Goal: Information Seeking & Learning: Learn about a topic

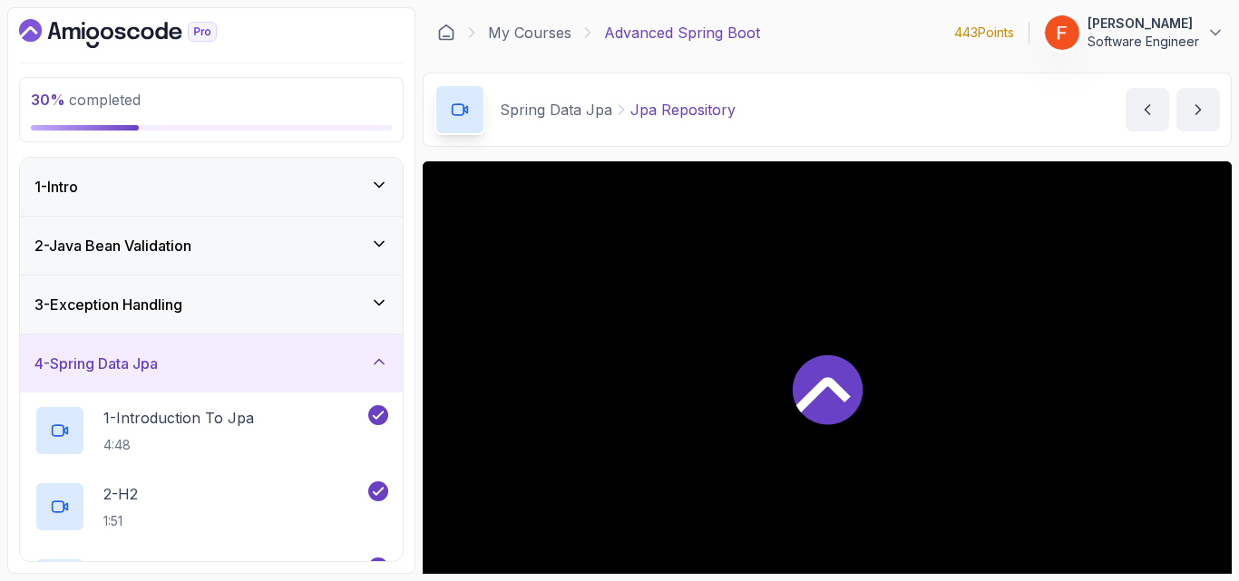
scroll to position [169, 0]
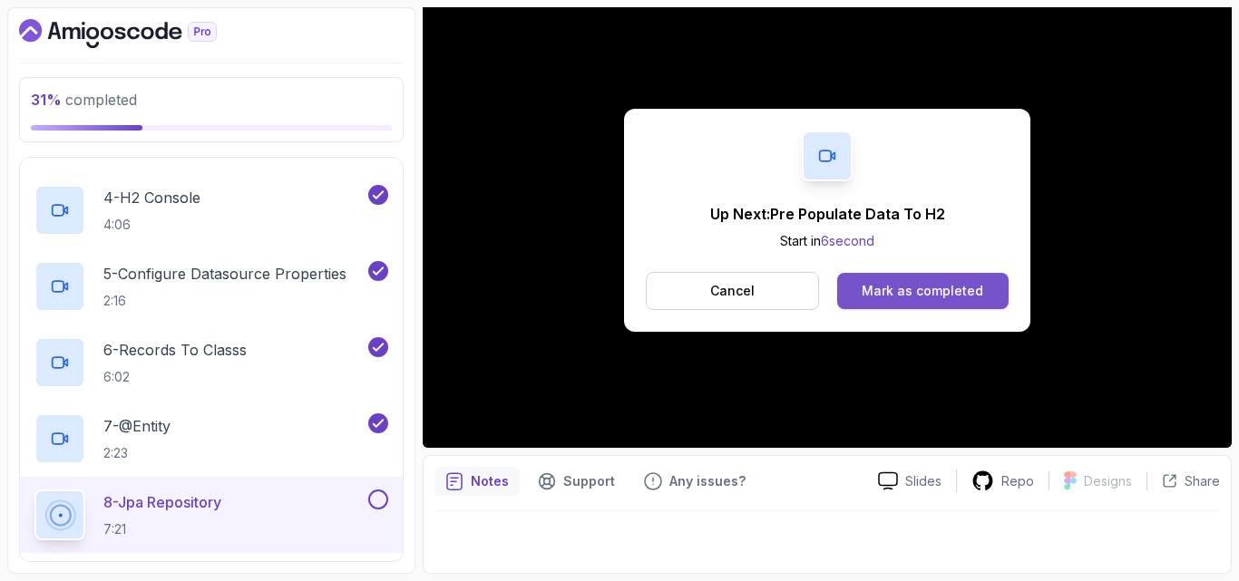
click at [928, 287] on div "Mark as completed" at bounding box center [923, 291] width 122 height 18
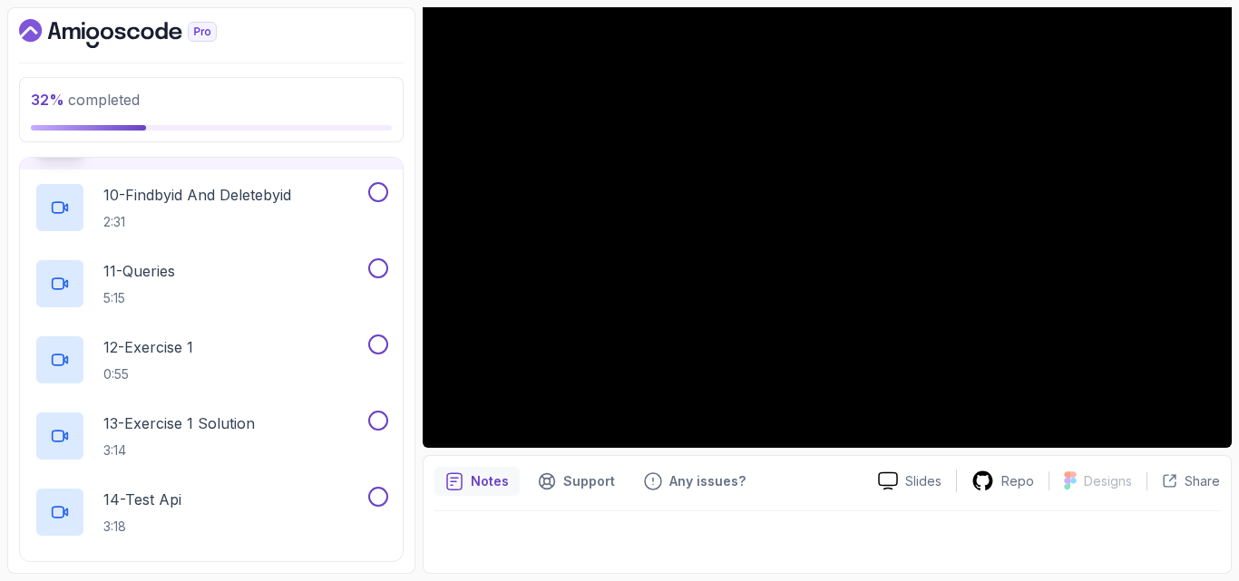
scroll to position [910, 0]
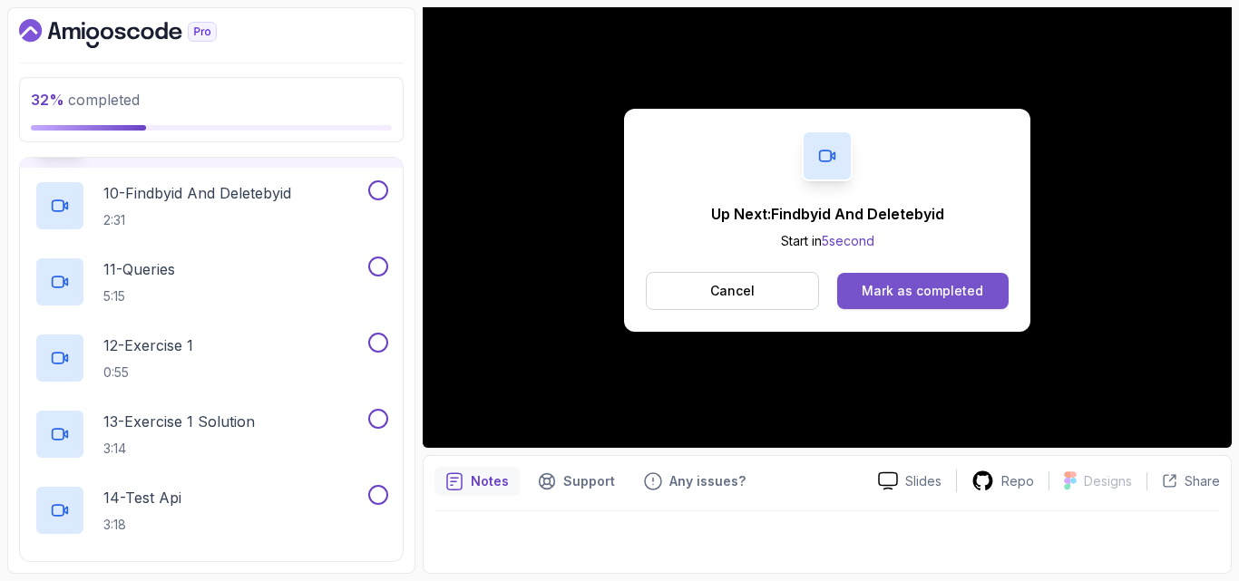
click at [883, 291] on div "Mark as completed" at bounding box center [923, 291] width 122 height 18
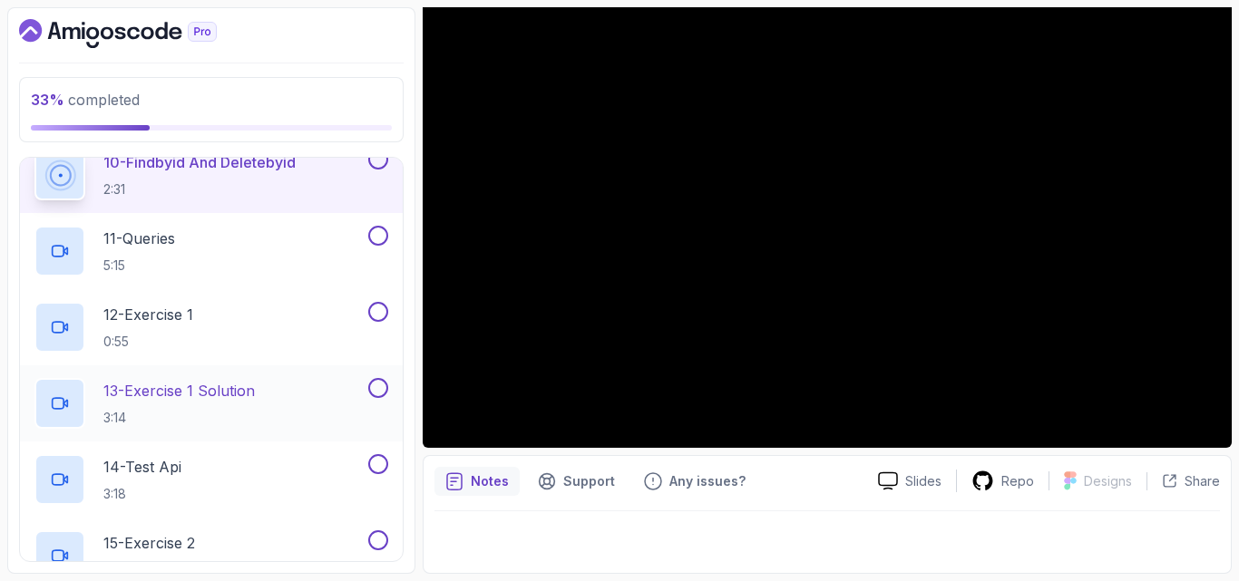
scroll to position [943, 0]
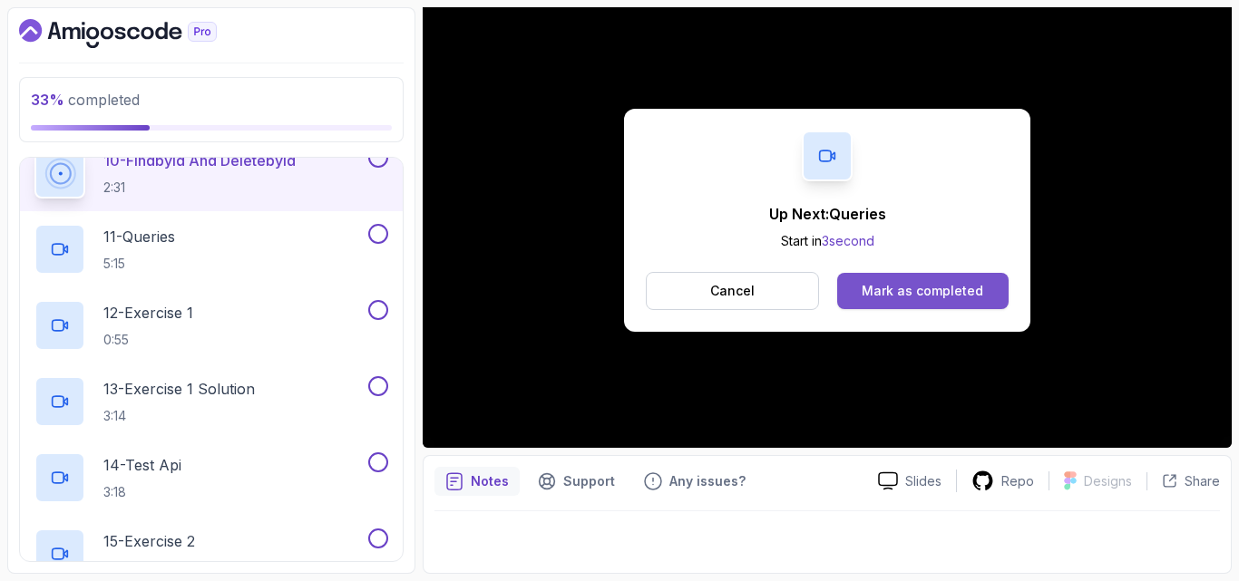
click at [910, 292] on div "Mark as completed" at bounding box center [923, 291] width 122 height 18
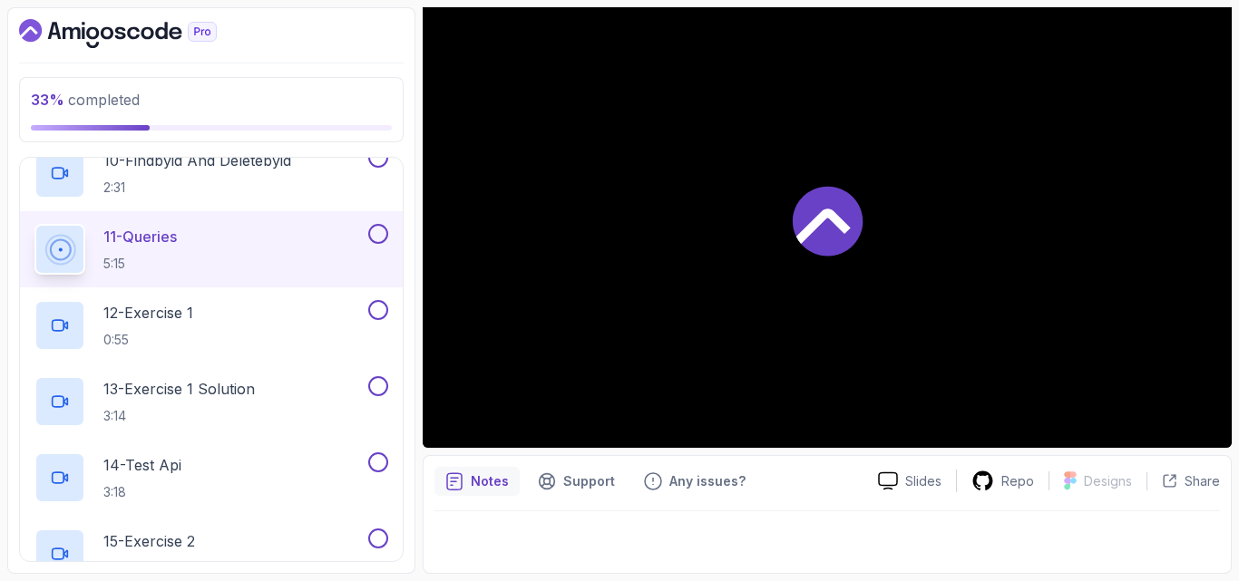
scroll to position [955, 0]
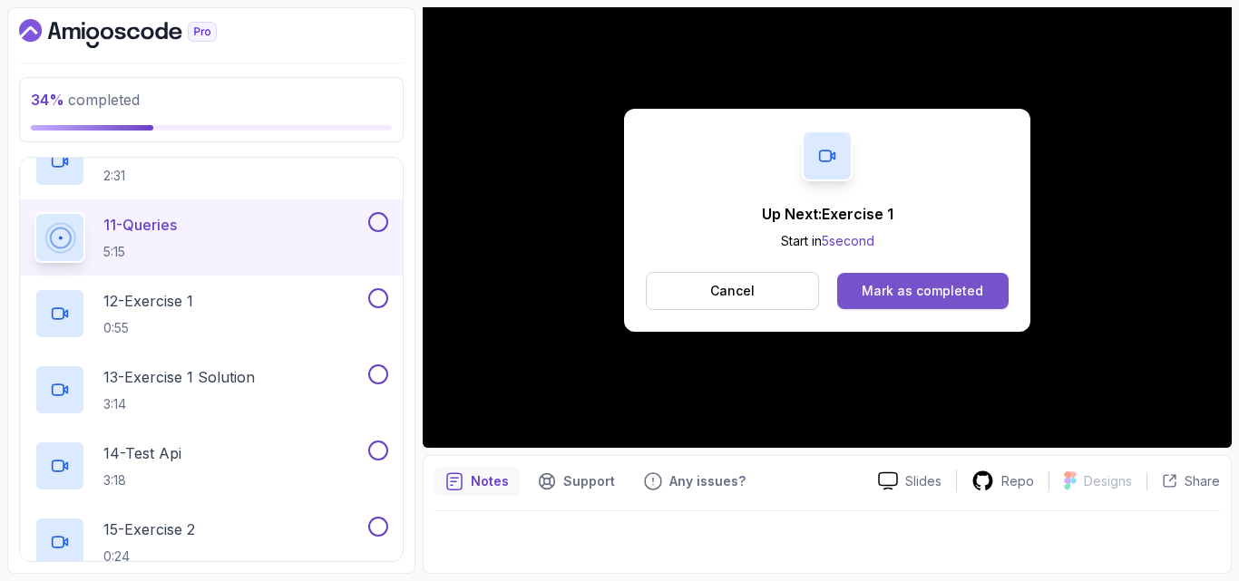
click at [930, 296] on div "Mark as completed" at bounding box center [923, 291] width 122 height 18
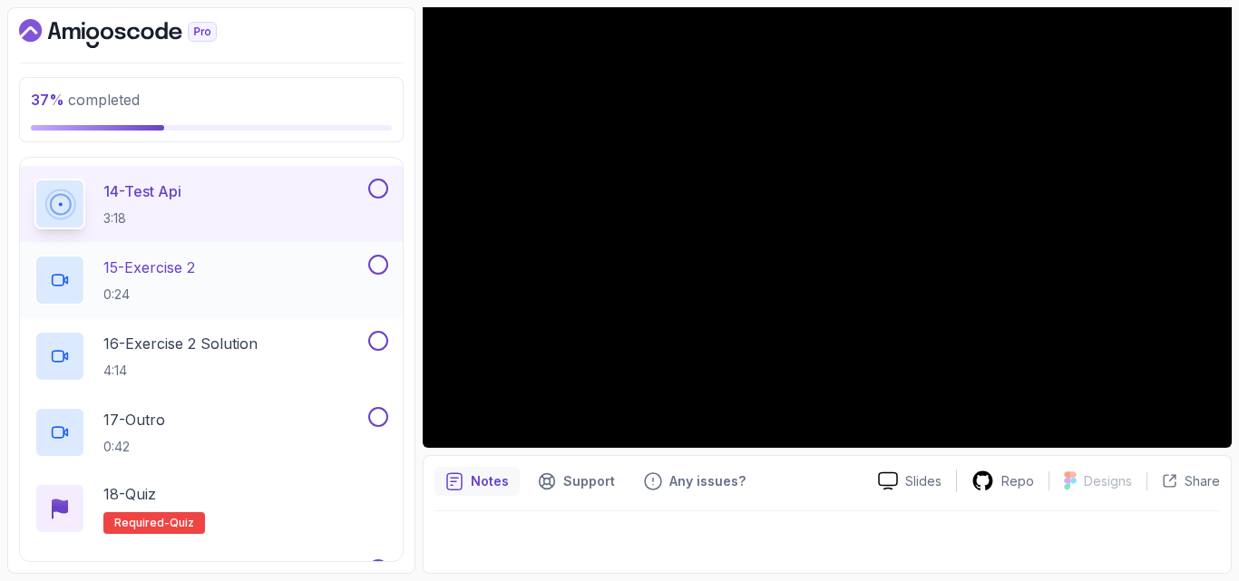
scroll to position [1223, 0]
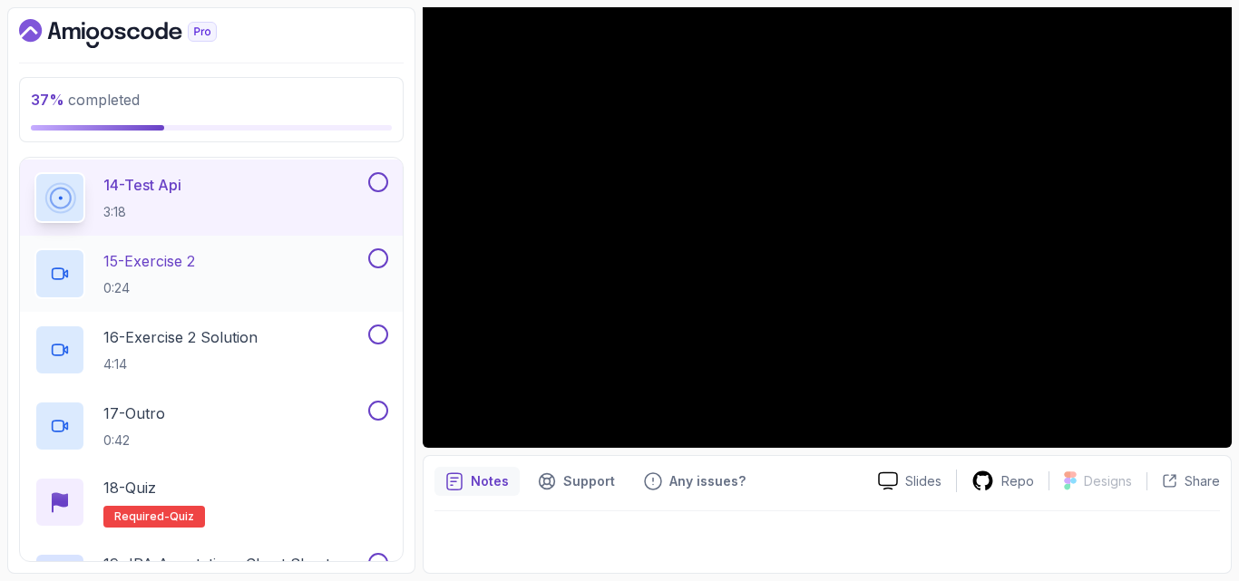
click at [336, 278] on div "15 - Exercise 2 0:24" at bounding box center [199, 273] width 330 height 51
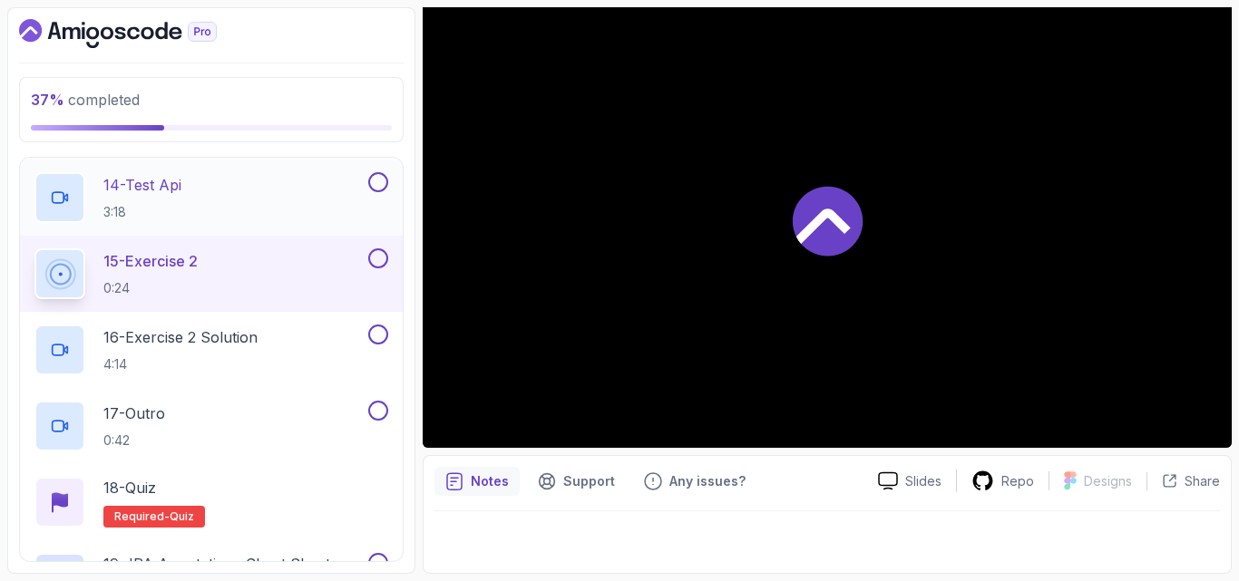
click at [378, 187] on button at bounding box center [378, 182] width 20 height 20
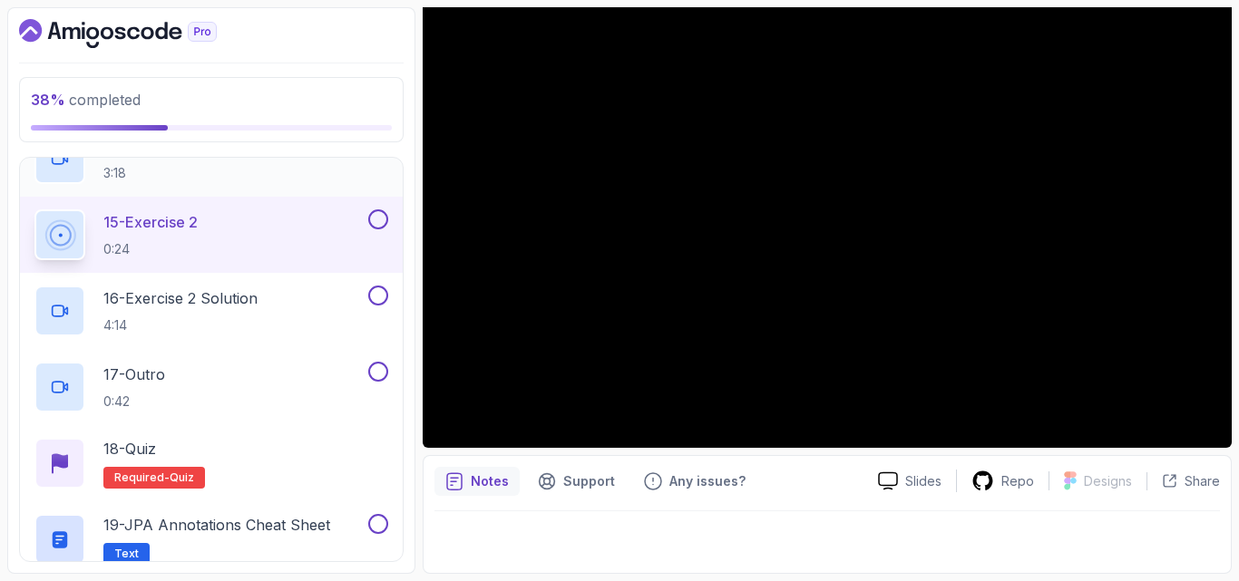
scroll to position [1264, 0]
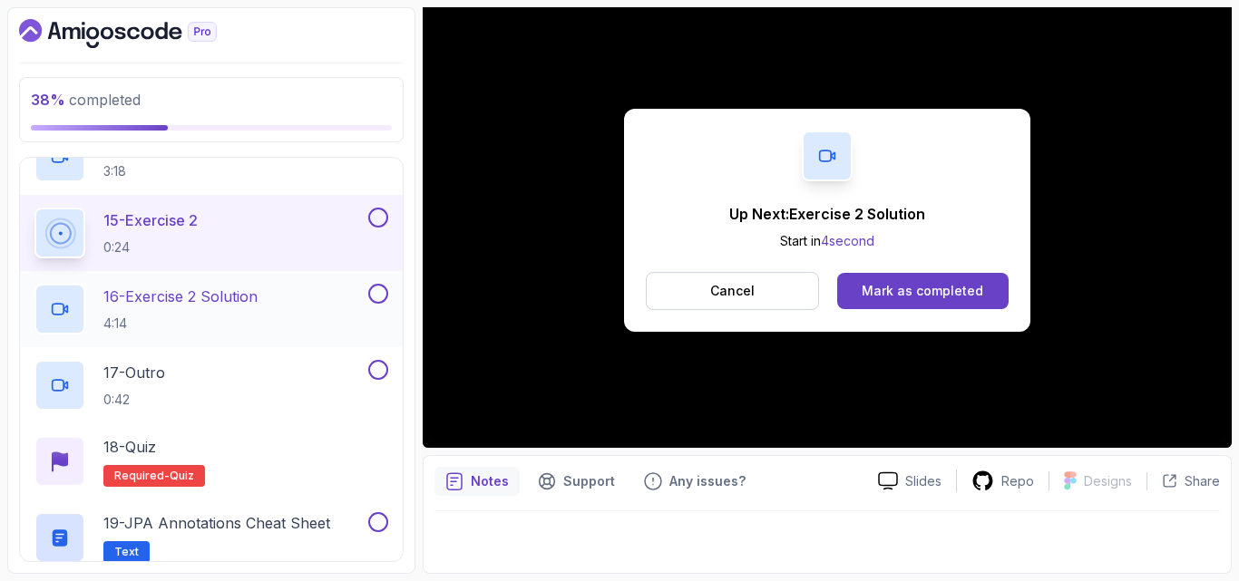
click at [364, 297] on div "16 - Exercise 2 Solution 4:14" at bounding box center [199, 309] width 330 height 51
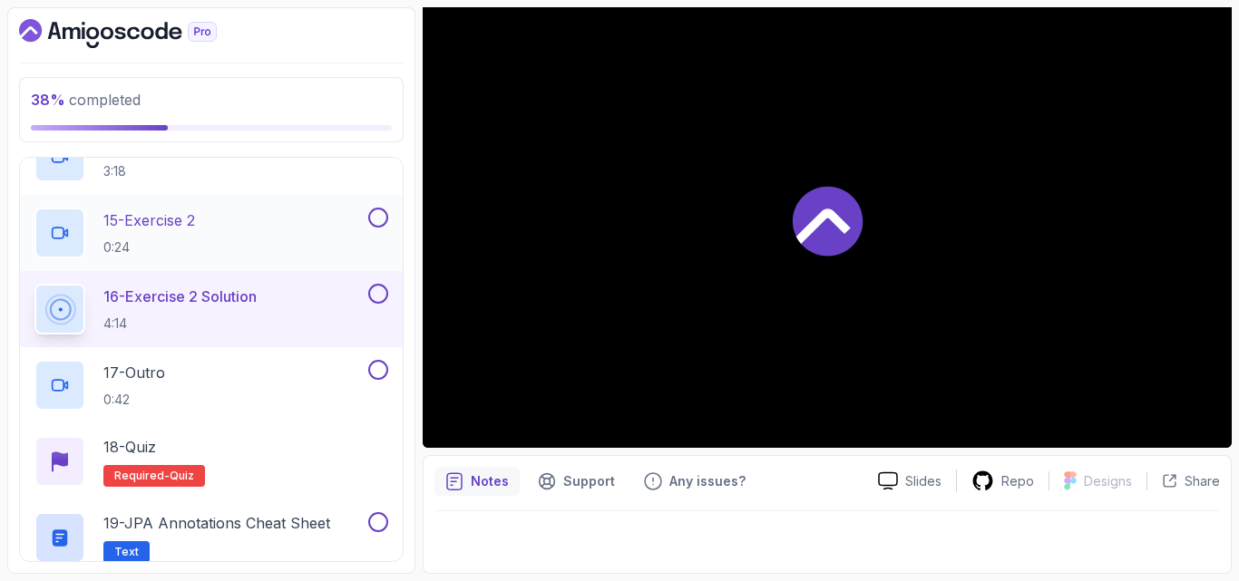
click at [377, 215] on button at bounding box center [378, 218] width 20 height 20
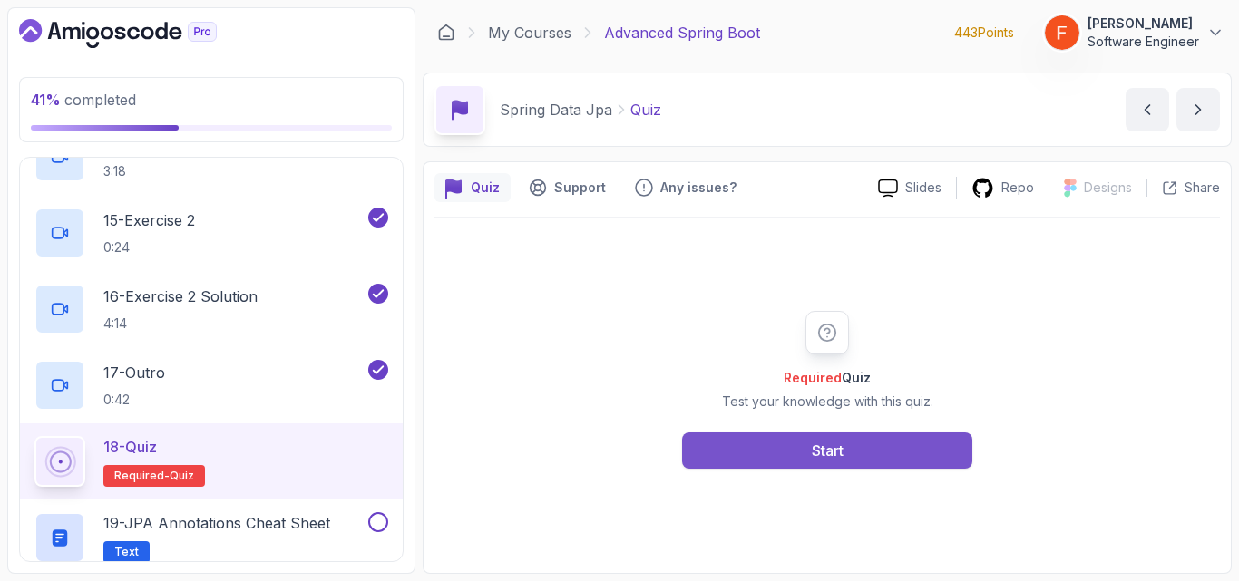
click at [882, 448] on button "Start" at bounding box center [827, 451] width 290 height 36
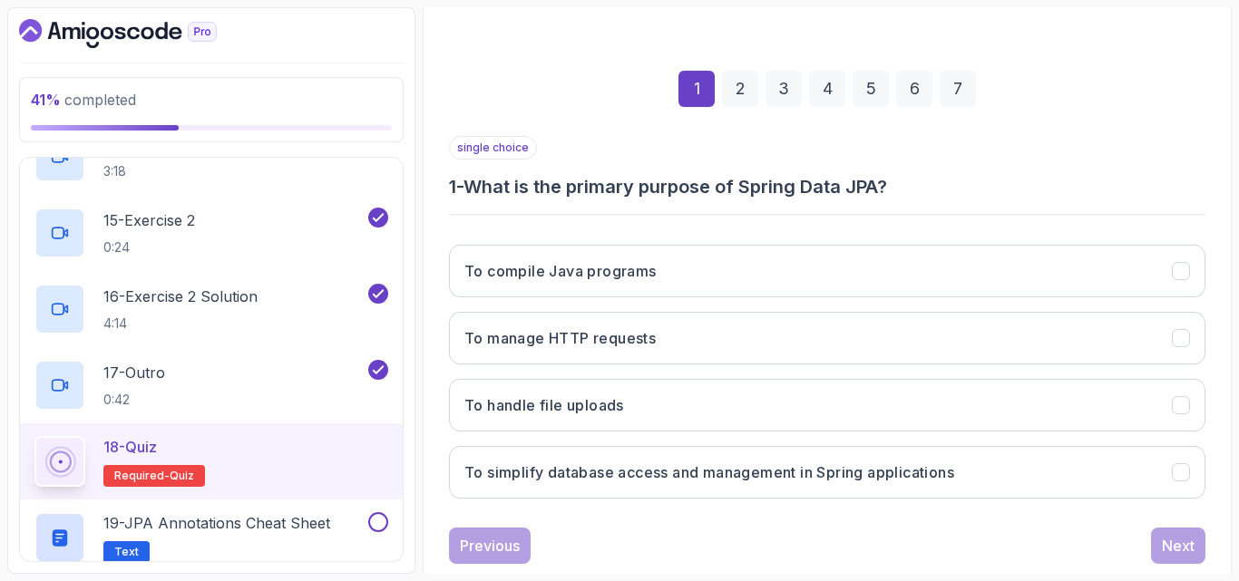
scroll to position [218, 0]
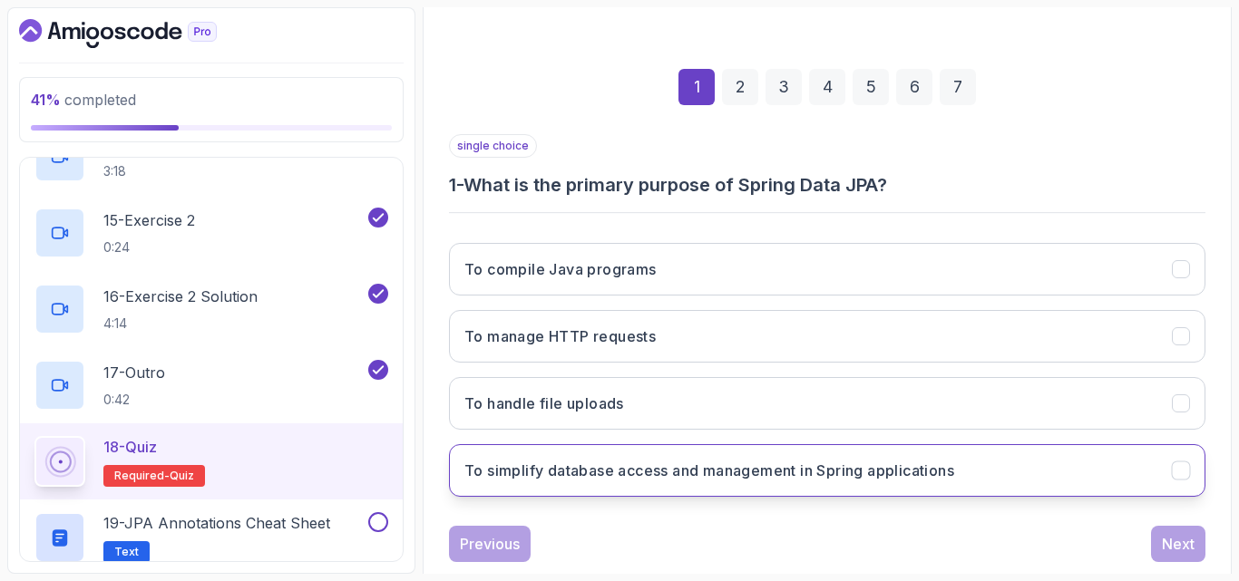
click at [852, 474] on h3 "To simplify database access and management in Spring applications" at bounding box center [709, 471] width 490 height 22
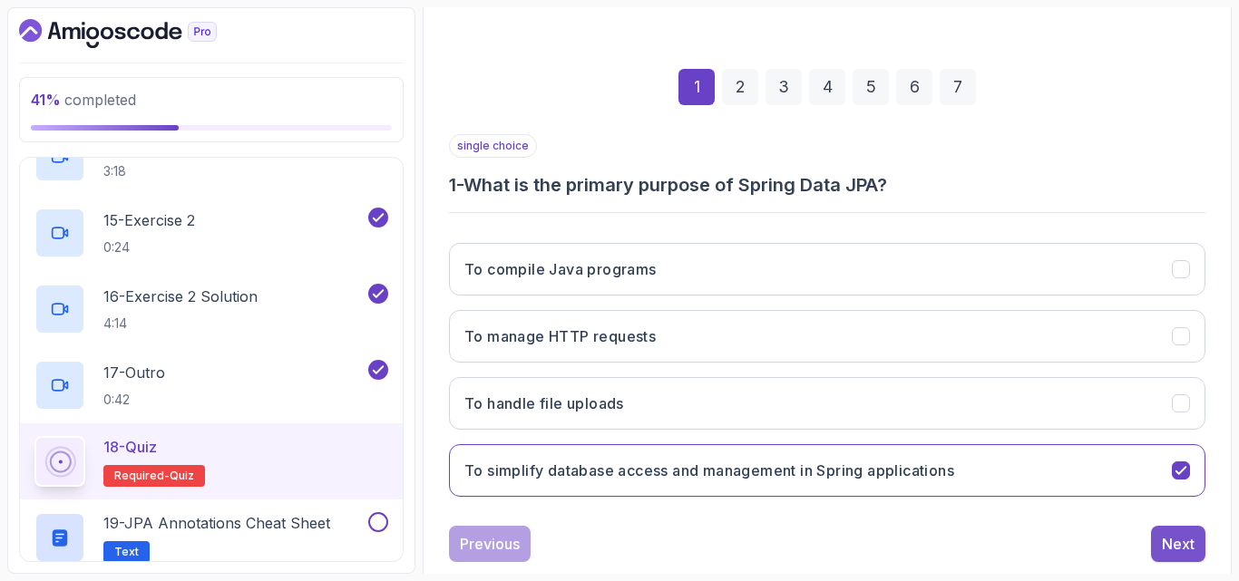
click at [1180, 550] on div "Next" at bounding box center [1178, 544] width 33 height 22
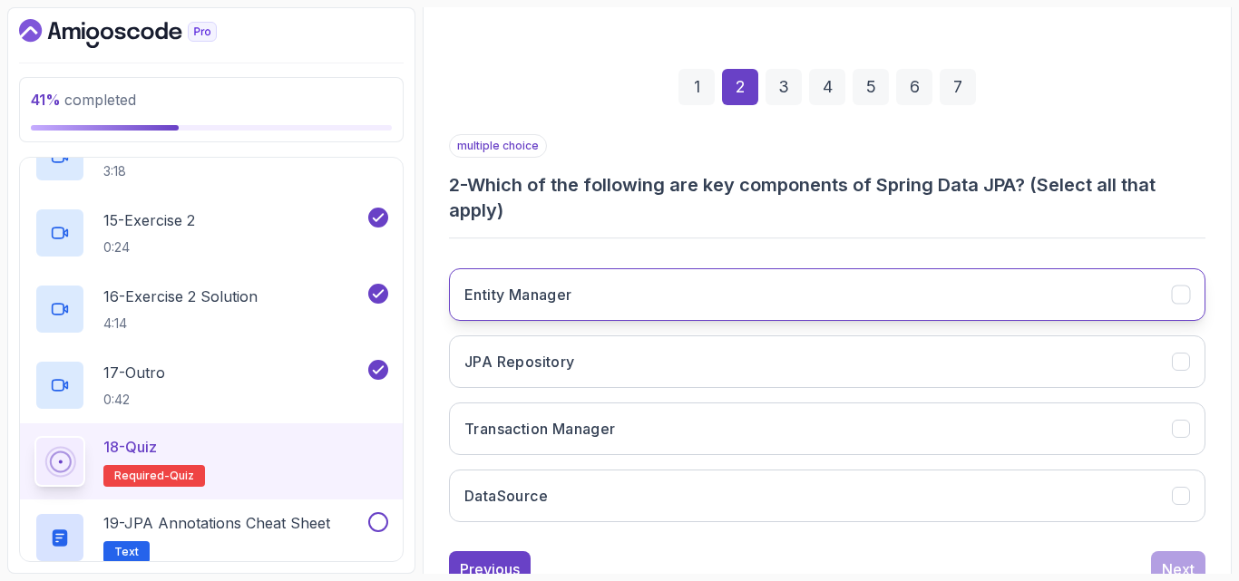
click at [822, 301] on button "Entity Manager" at bounding box center [827, 294] width 756 height 53
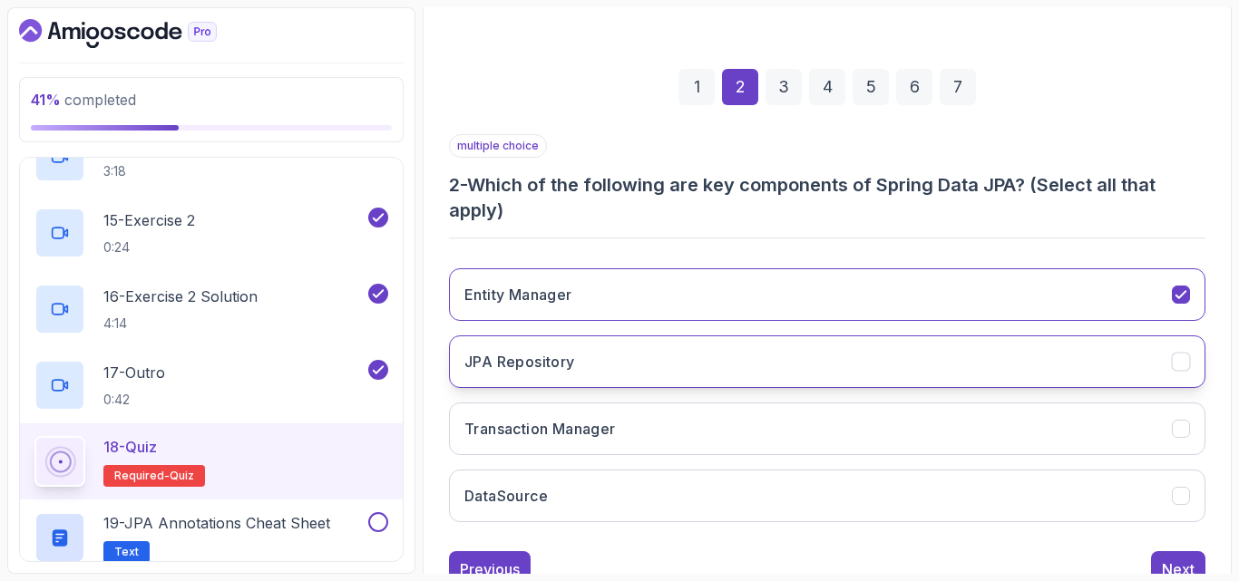
click at [814, 346] on button "JPA Repository" at bounding box center [827, 362] width 756 height 53
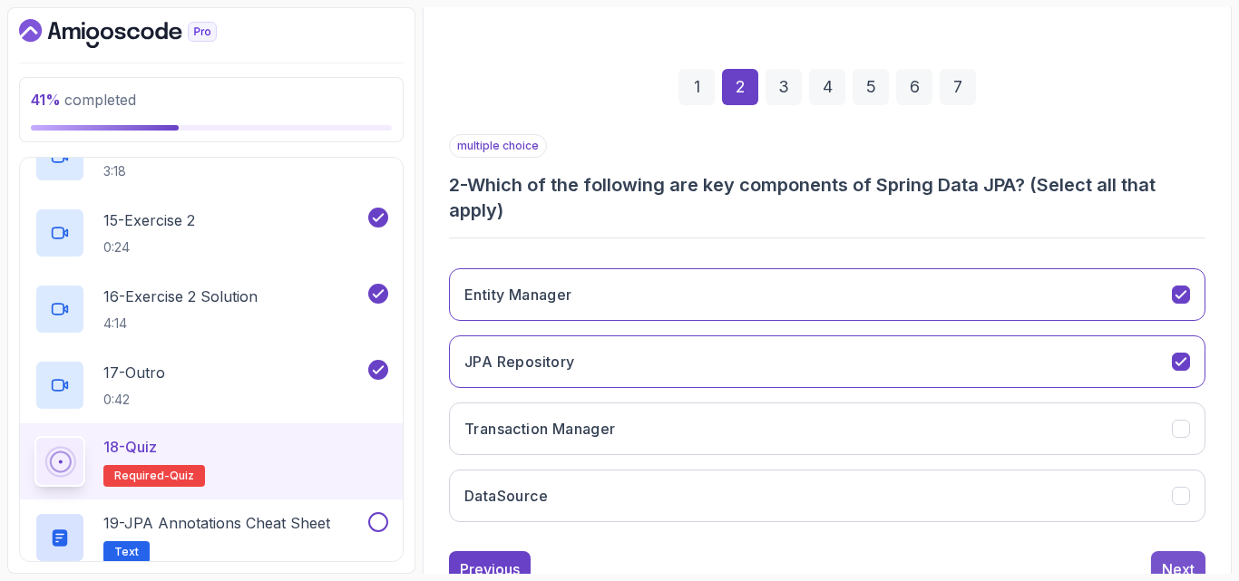
click at [1181, 558] on button "Next" at bounding box center [1178, 569] width 54 height 36
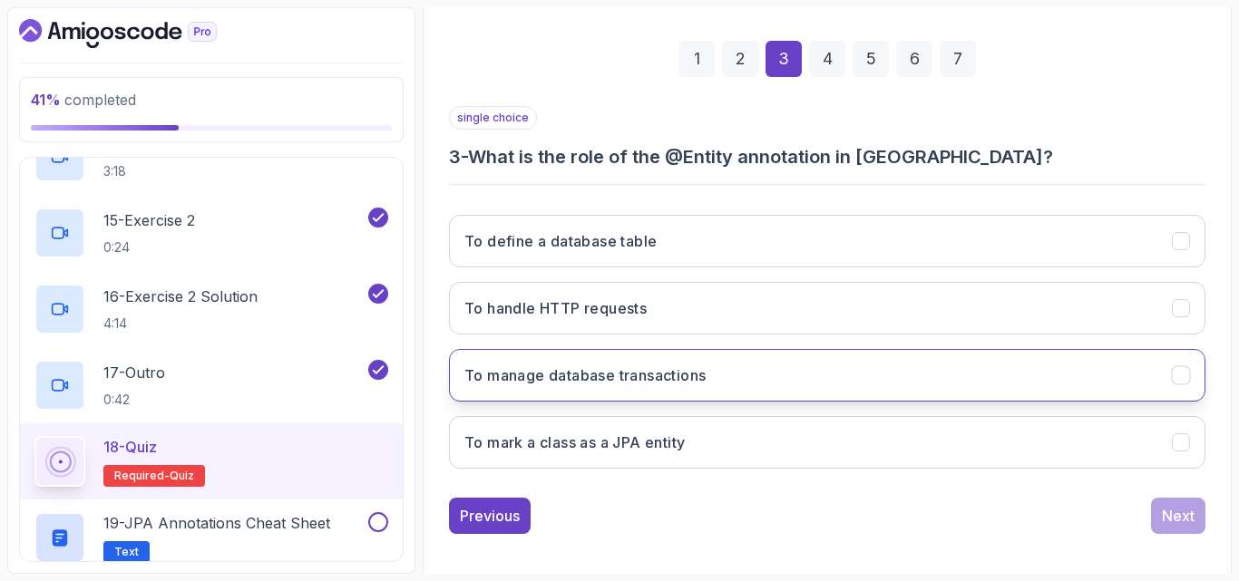
scroll to position [258, 0]
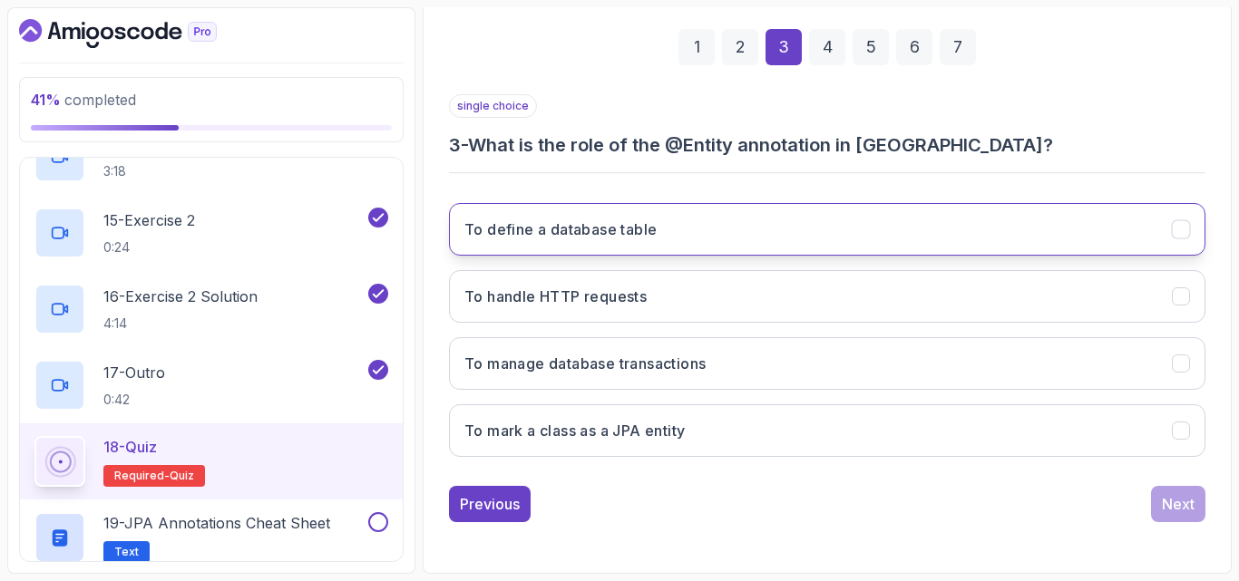
click at [815, 224] on button "To define a database table" at bounding box center [827, 229] width 756 height 53
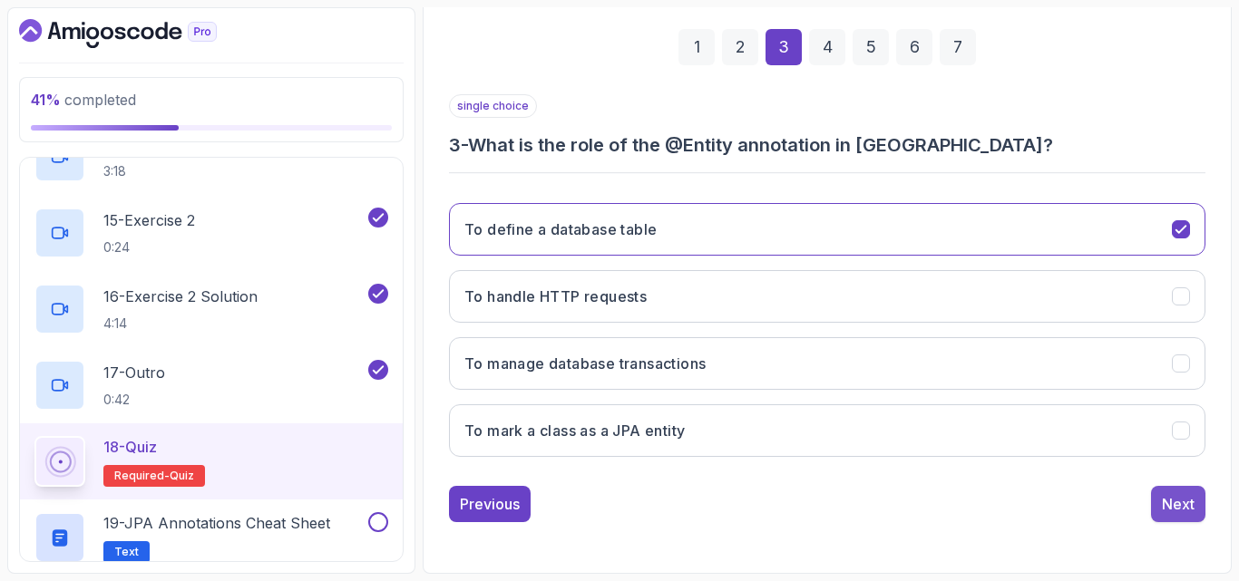
click at [1183, 504] on div "Next" at bounding box center [1178, 504] width 33 height 22
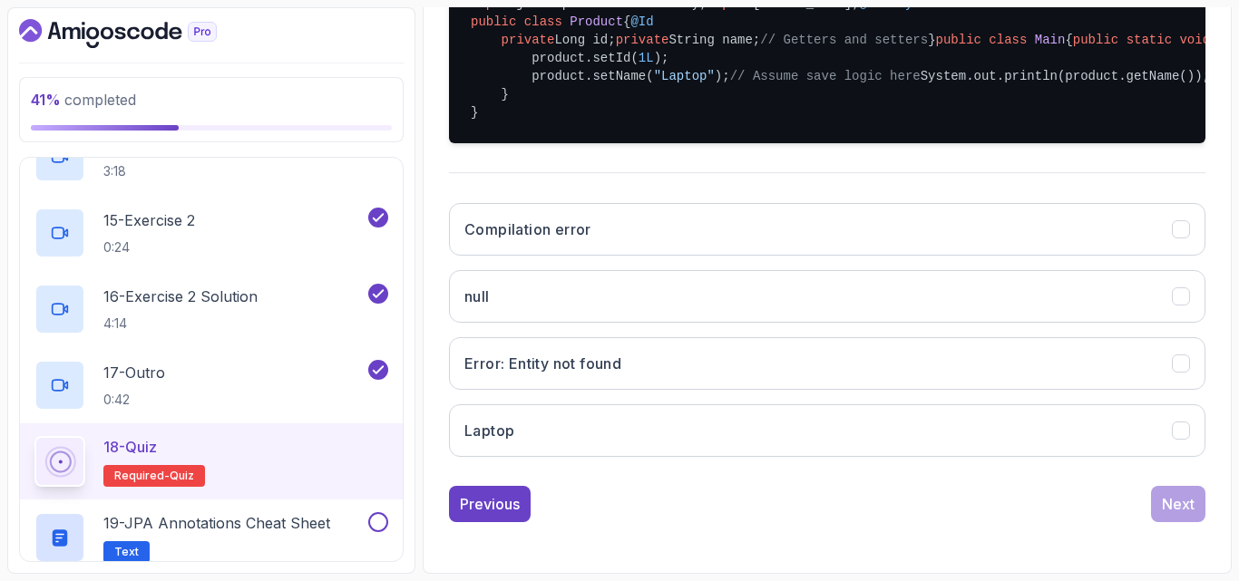
scroll to position [693, 0]
click at [934, 457] on button "Laptop" at bounding box center [827, 430] width 756 height 53
click at [1172, 515] on div "Next" at bounding box center [1178, 504] width 33 height 22
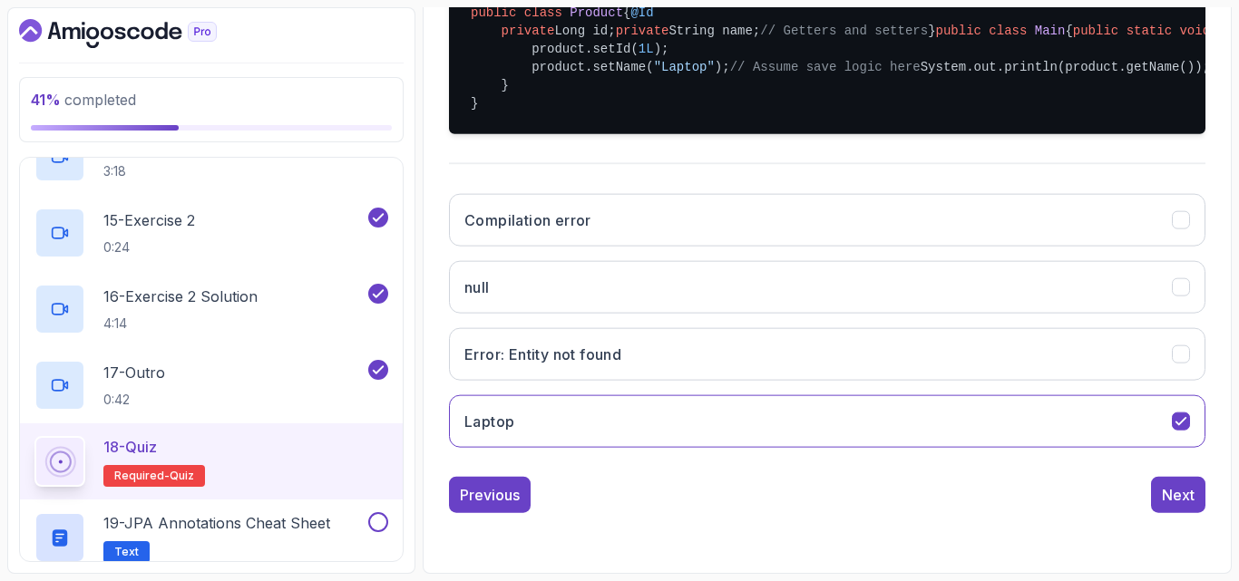
scroll to position [258, 0]
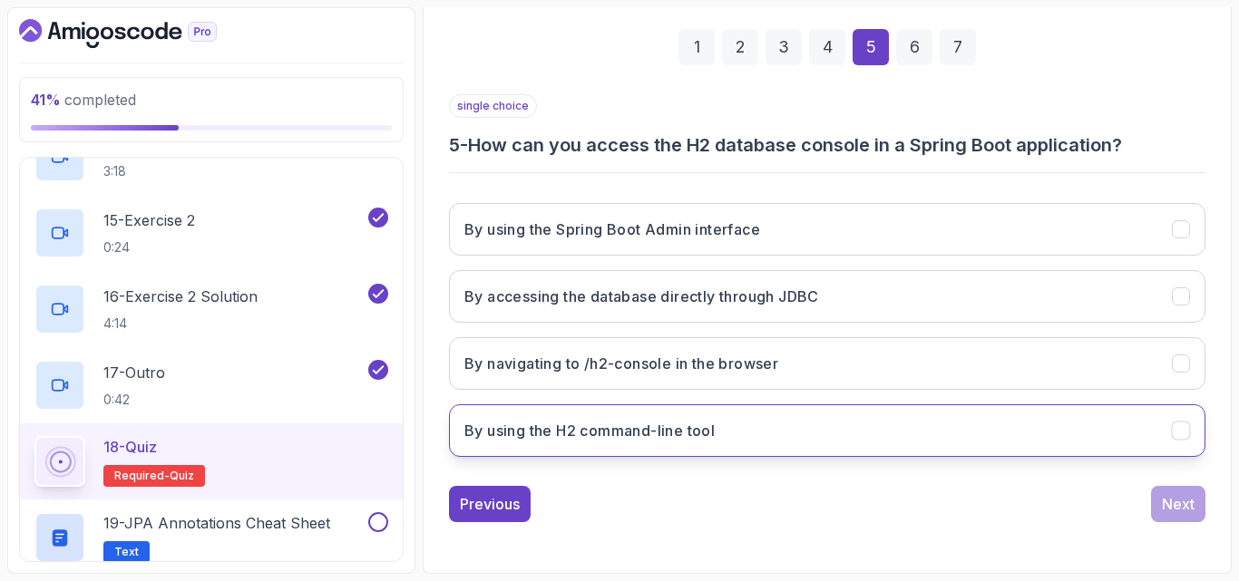
click at [785, 423] on button "By using the H2 command-line tool" at bounding box center [827, 430] width 756 height 53
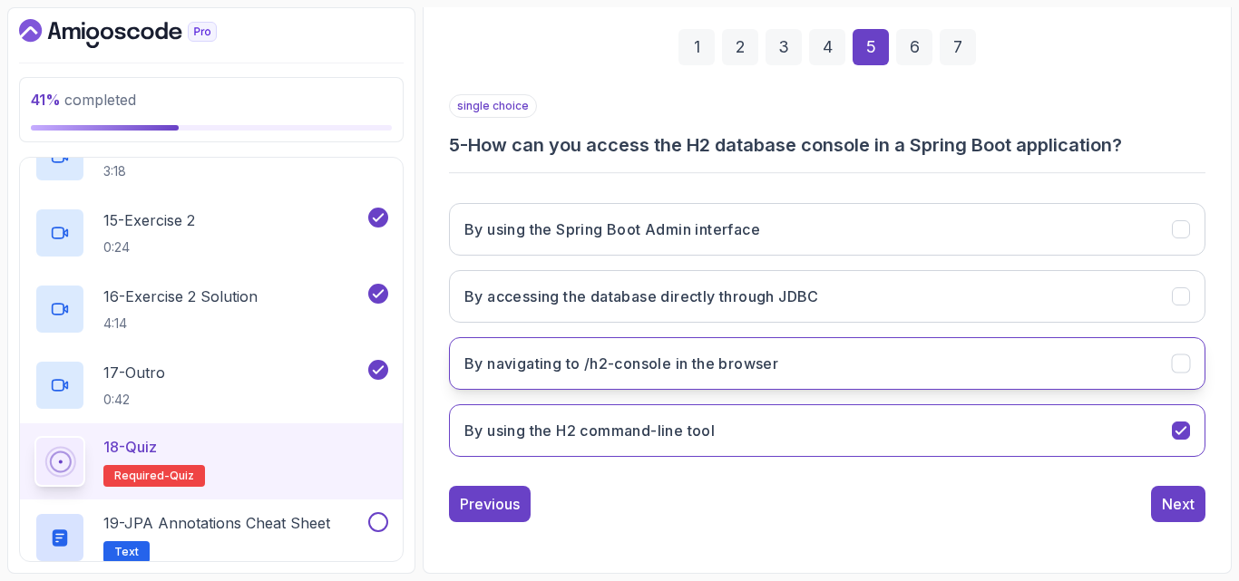
click at [1157, 372] on button "By navigating to /h2-console in the browser" at bounding box center [827, 363] width 756 height 53
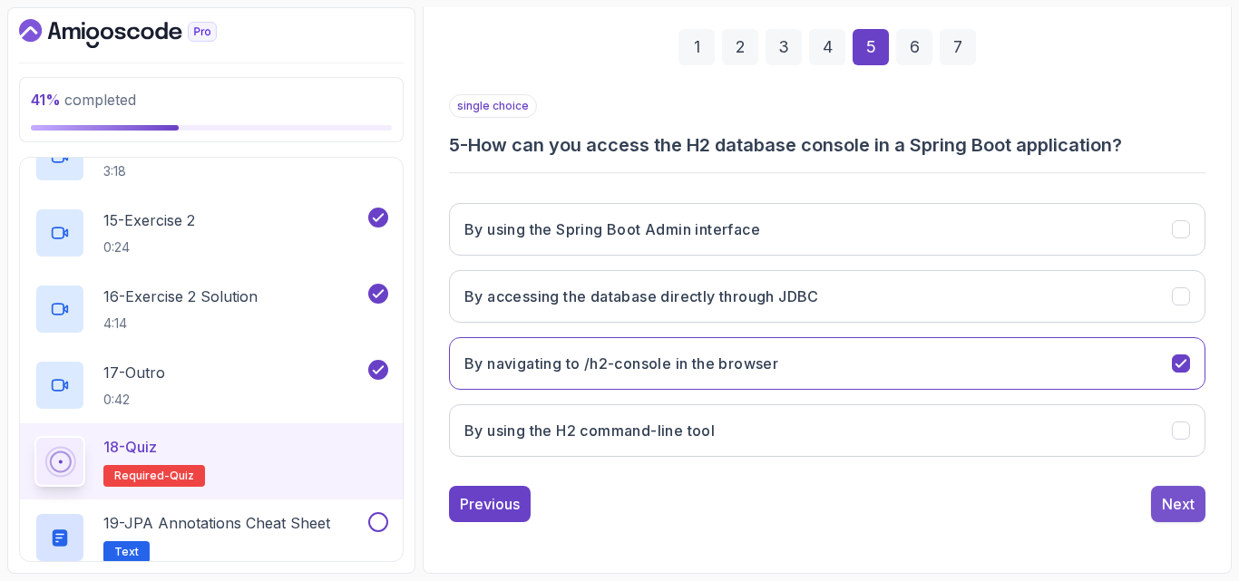
click at [1183, 510] on div "Next" at bounding box center [1178, 504] width 33 height 22
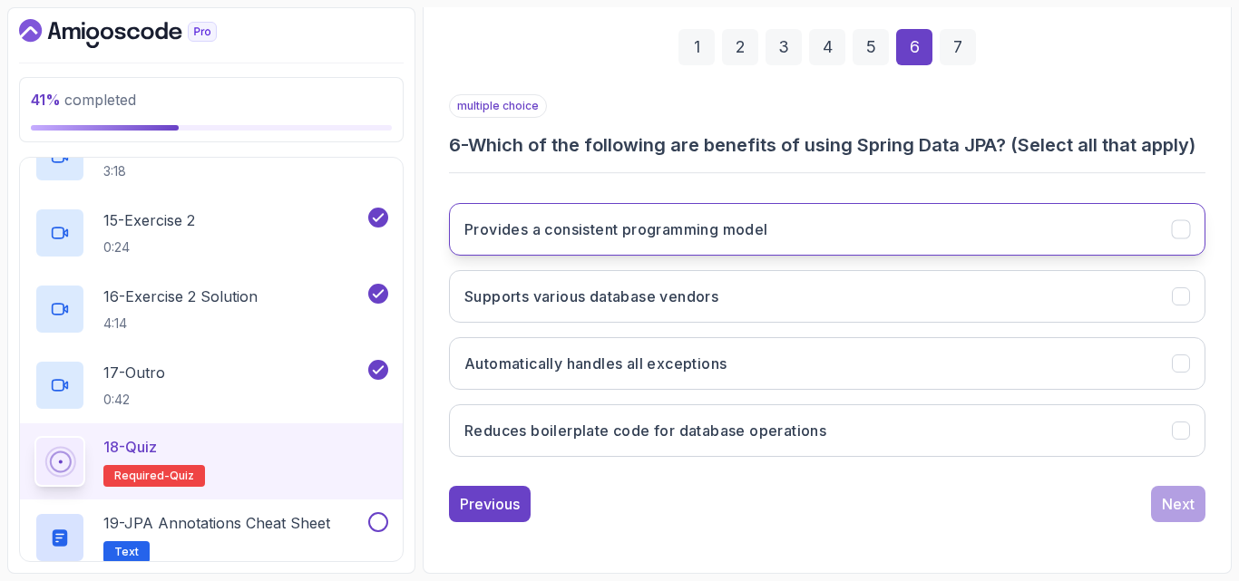
click at [852, 230] on button "Provides a consistent programming model" at bounding box center [827, 229] width 756 height 53
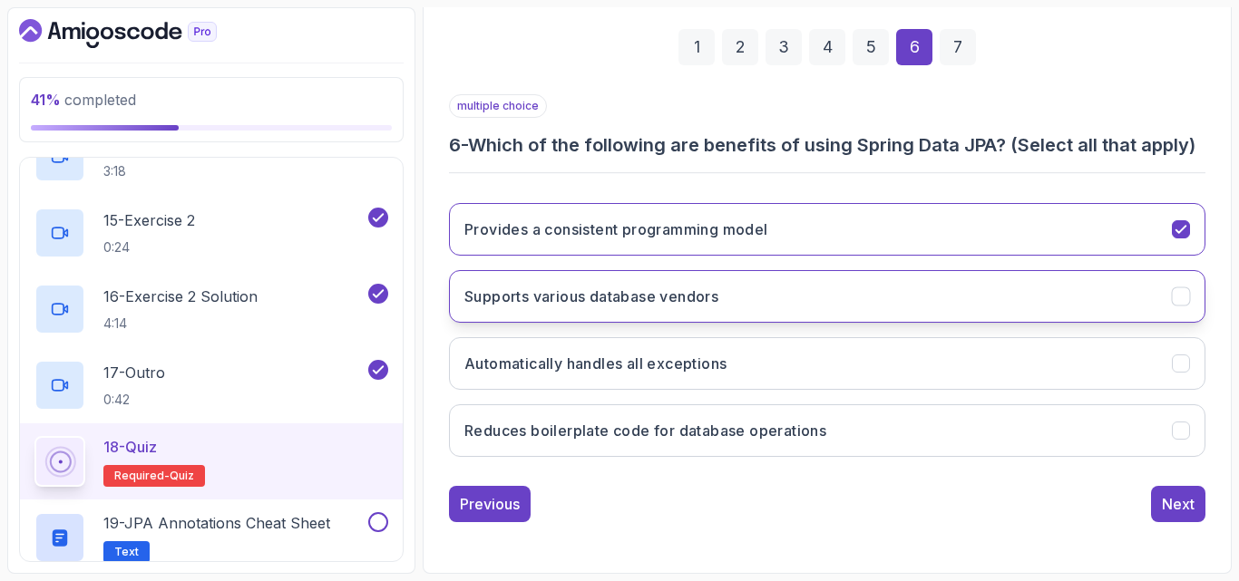
click at [875, 299] on button "Supports various database vendors" at bounding box center [827, 296] width 756 height 53
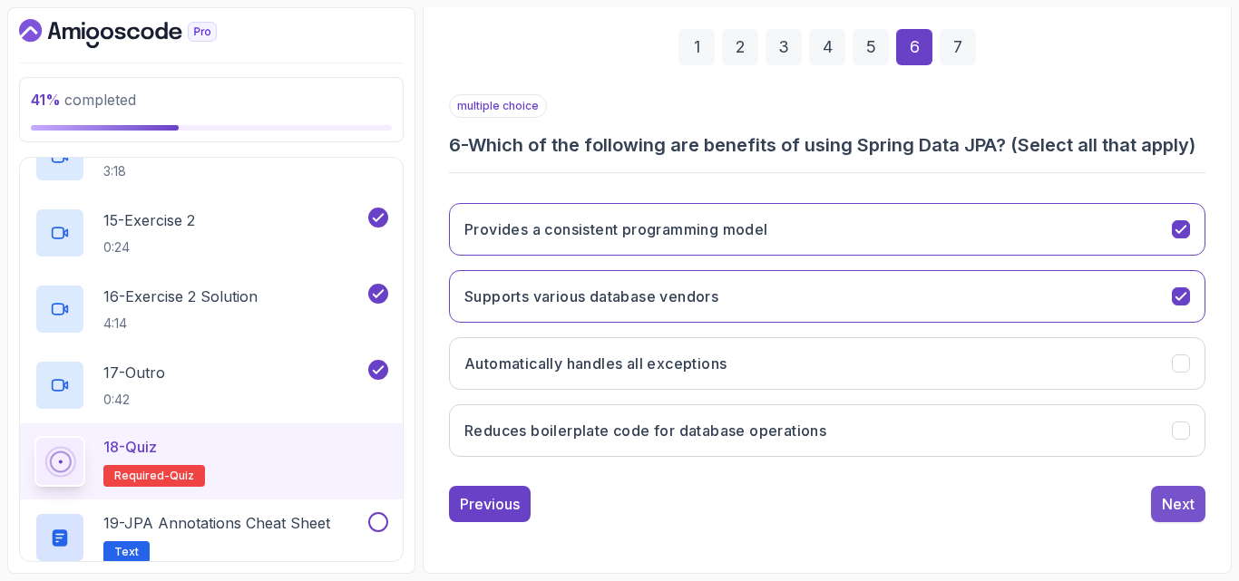
click at [1178, 512] on div "Next" at bounding box center [1178, 504] width 33 height 22
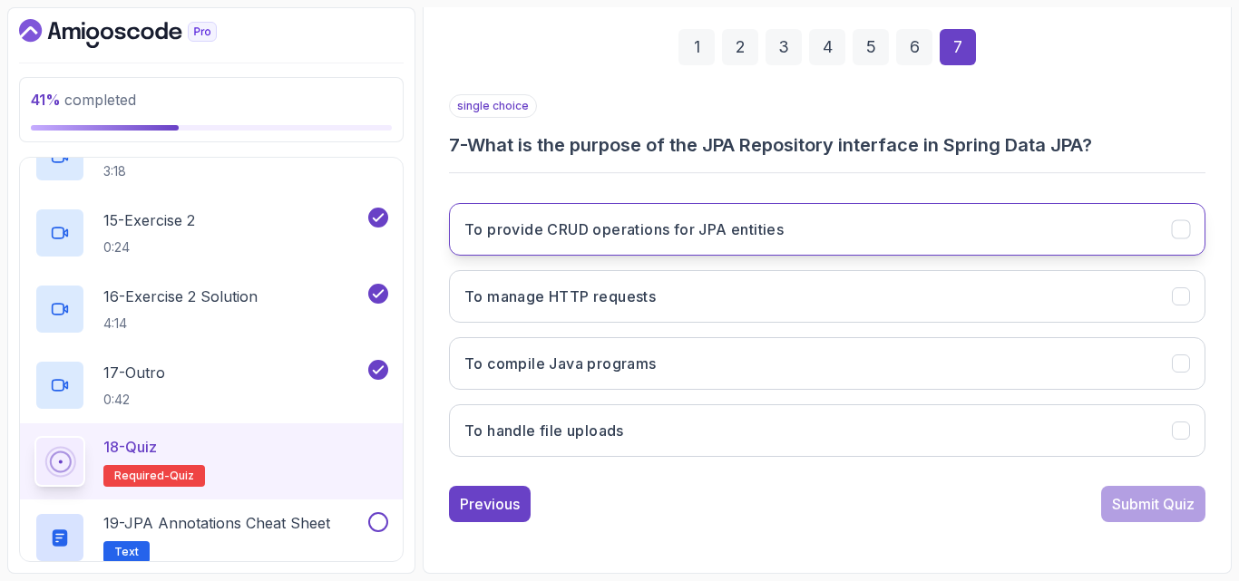
click at [810, 234] on button "To provide CRUD operations for JPA entities" at bounding box center [827, 229] width 756 height 53
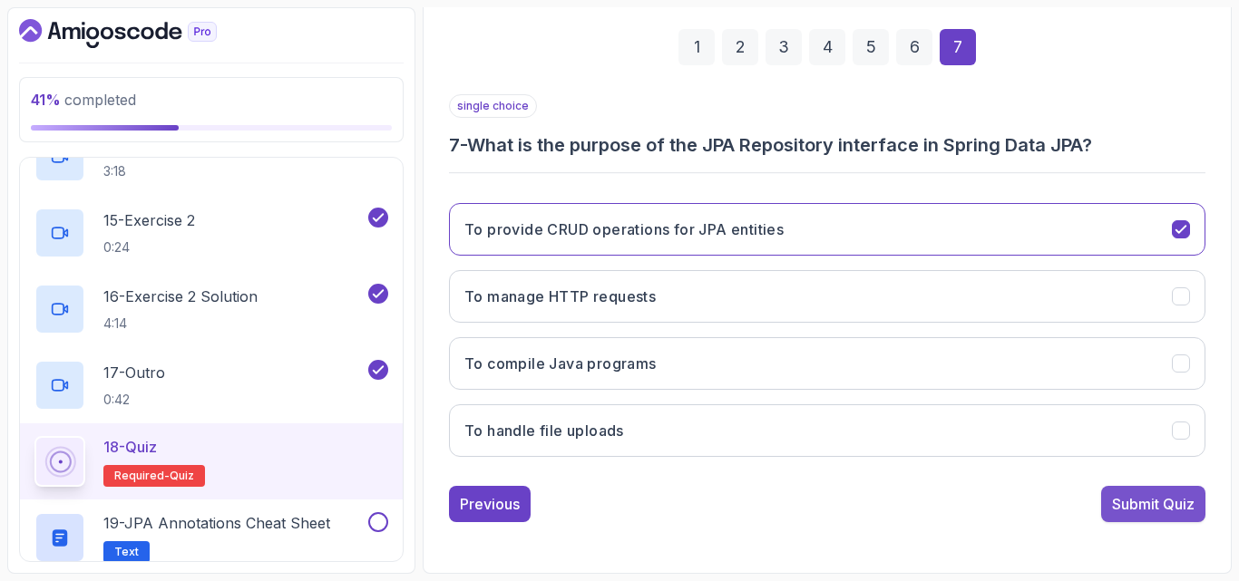
click at [1135, 507] on div "Submit Quiz" at bounding box center [1153, 504] width 83 height 22
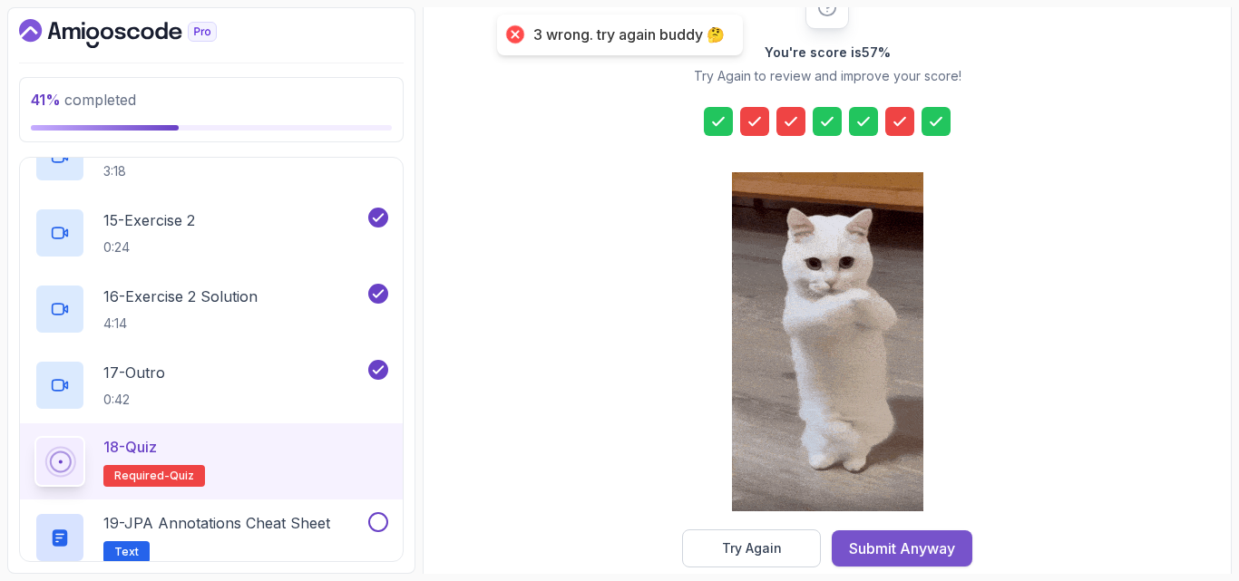
click at [888, 538] on div "Submit Anyway" at bounding box center [902, 549] width 106 height 22
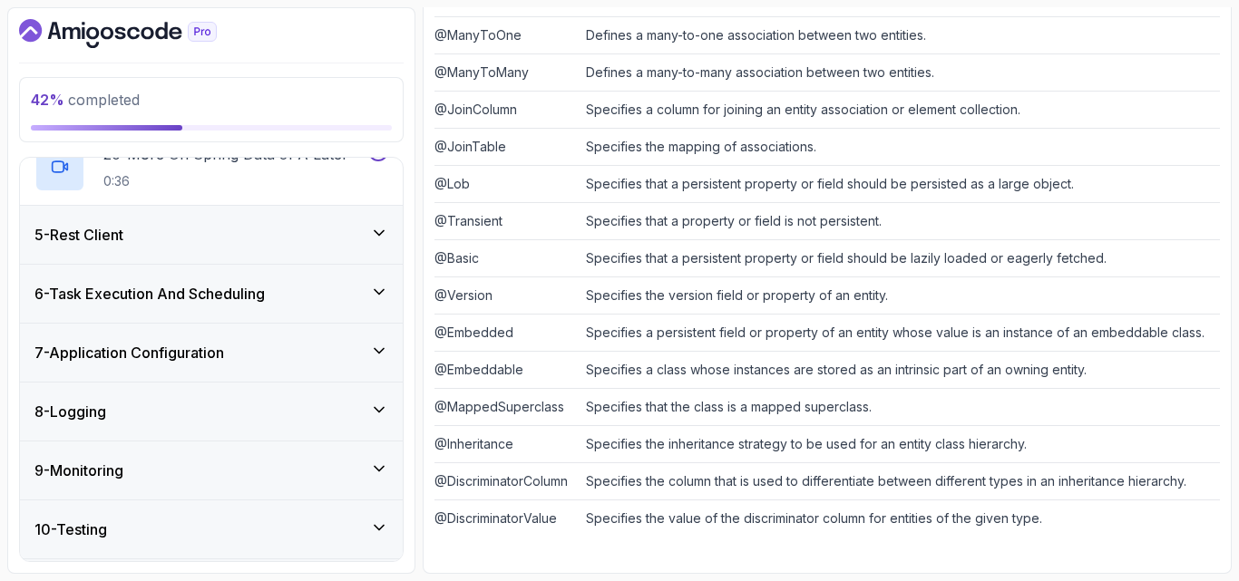
scroll to position [1705, 0]
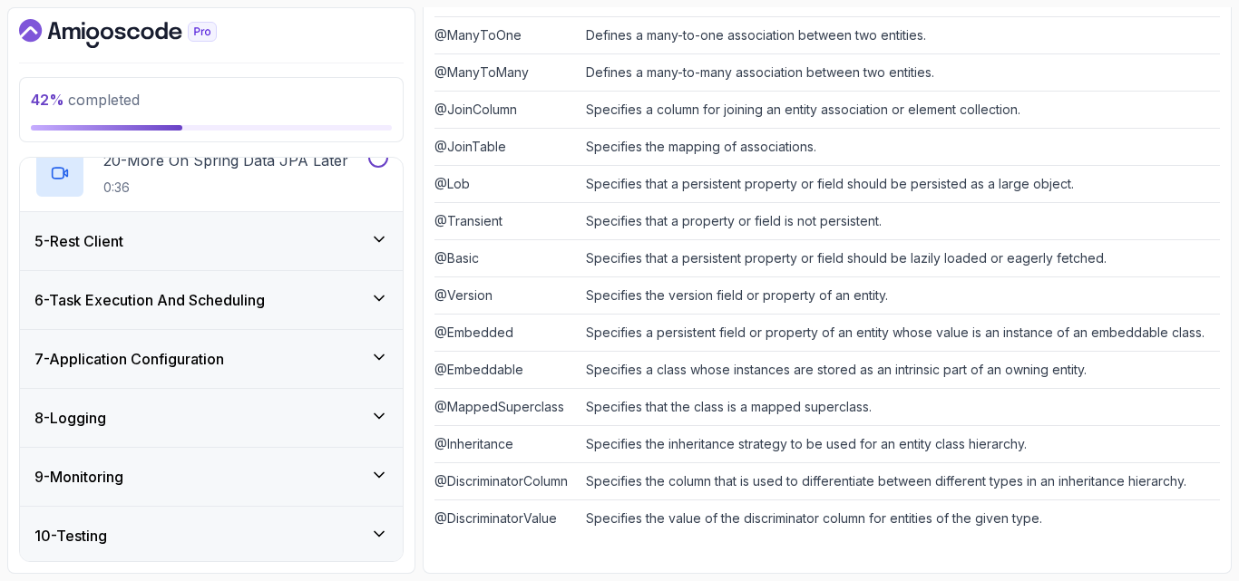
click at [347, 222] on div "5 - Rest Client" at bounding box center [211, 241] width 383 height 58
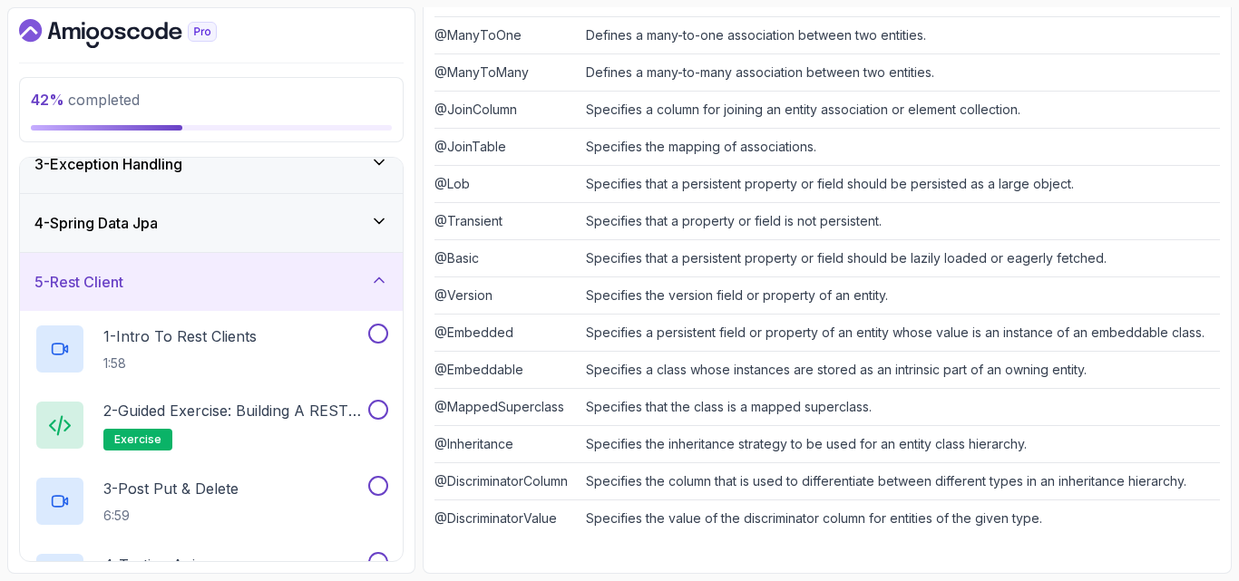
scroll to position [139, 0]
